Goal: Transaction & Acquisition: Download file/media

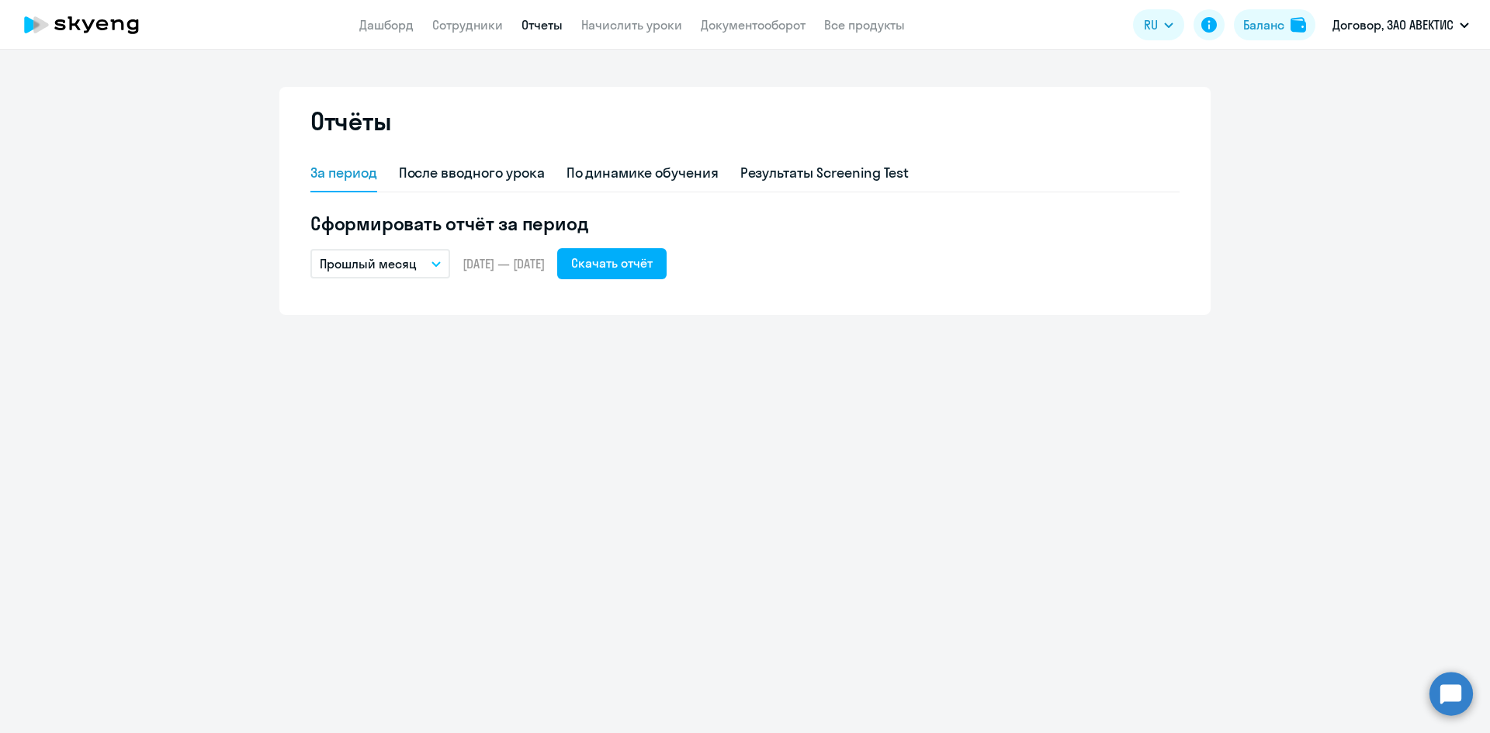
click at [78, 12] on icon at bounding box center [81, 24] width 137 height 39
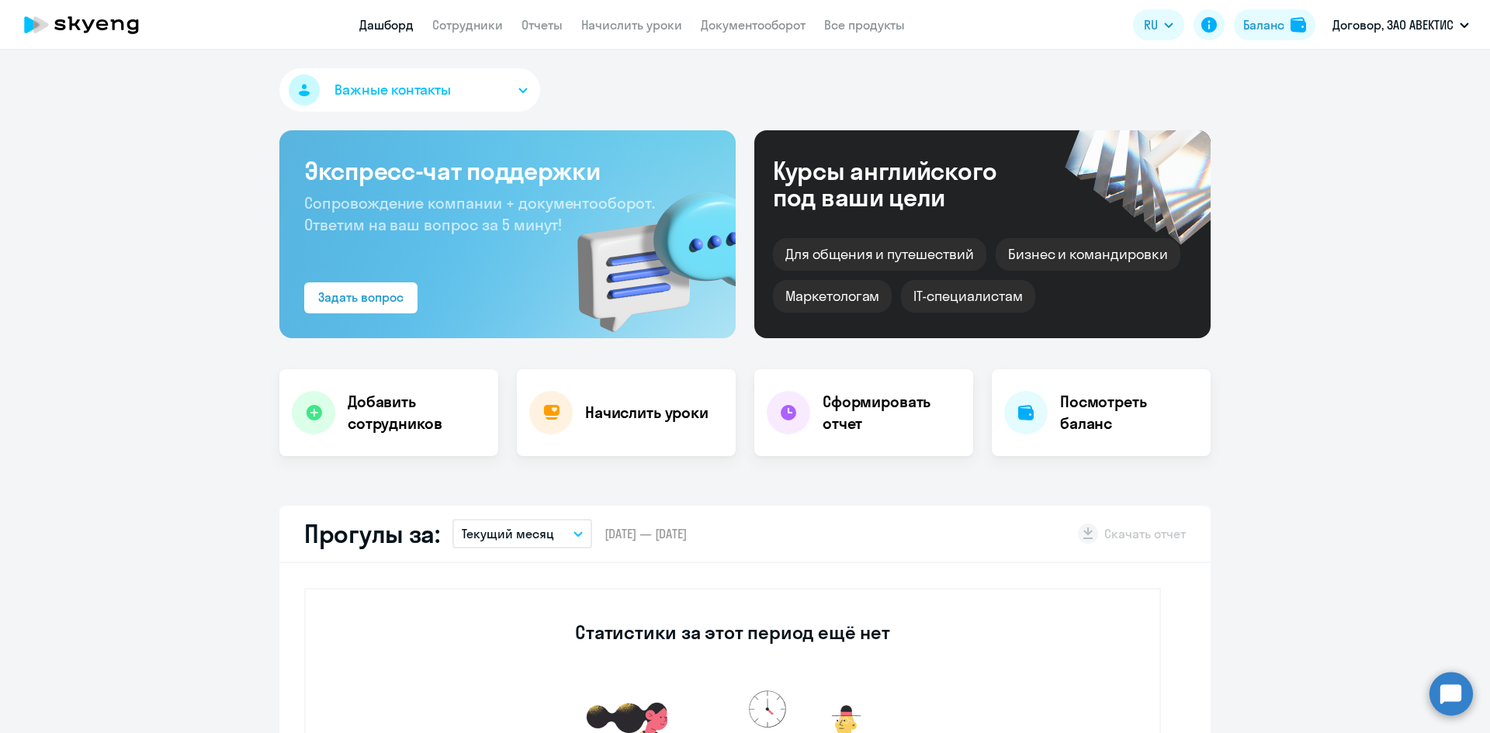
click at [528, 16] on app-menu-item-link "Отчеты" at bounding box center [541, 25] width 41 height 19
click at [529, 19] on link "Отчеты" at bounding box center [541, 25] width 41 height 16
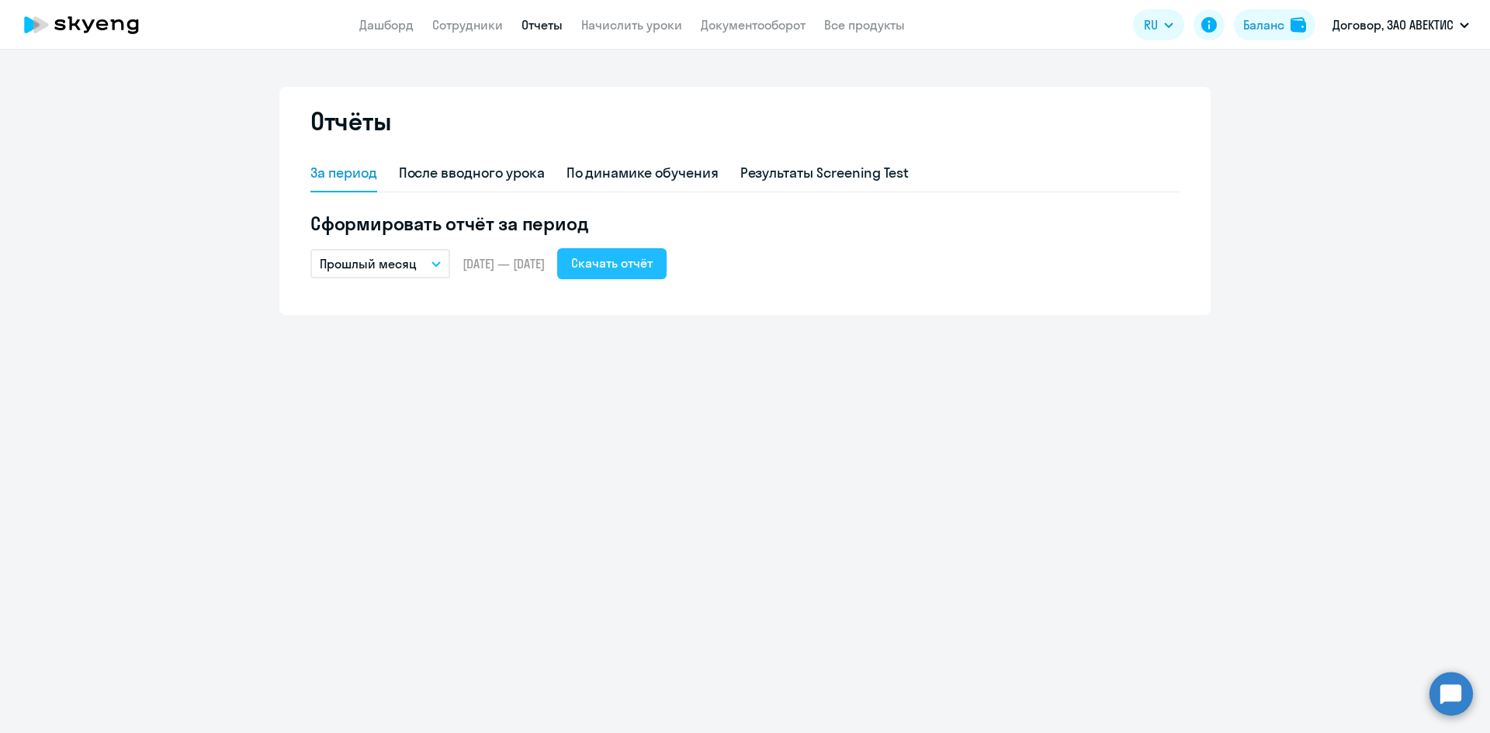
click at [653, 268] on div "Скачать отчёт" at bounding box center [611, 263] width 81 height 19
click at [601, 32] on link "Начислить уроки" at bounding box center [631, 25] width 101 height 16
click at [636, 23] on link "Начислить уроки" at bounding box center [631, 25] width 101 height 16
click at [656, 23] on link "Начислить уроки" at bounding box center [631, 25] width 101 height 16
